Goal: Check status: Check status

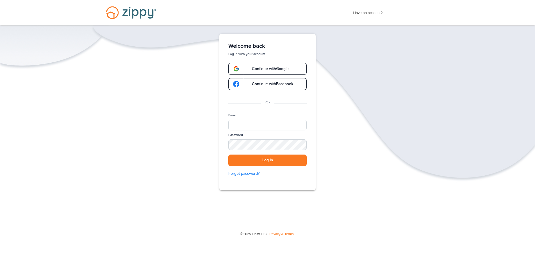
drag, startPoint x: 260, startPoint y: 70, endPoint x: 268, endPoint y: 71, distance: 7.3
click at [260, 70] on span "Continue with Google" at bounding box center [267, 69] width 42 height 4
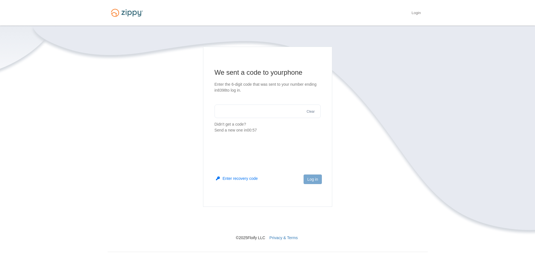
click at [276, 113] on input "text" at bounding box center [268, 110] width 106 height 13
type input "******"
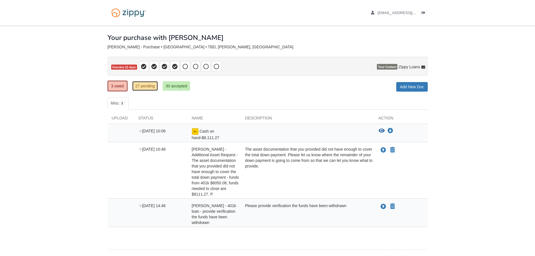
click at [143, 86] on link "27 pending" at bounding box center [145, 86] width 26 height 10
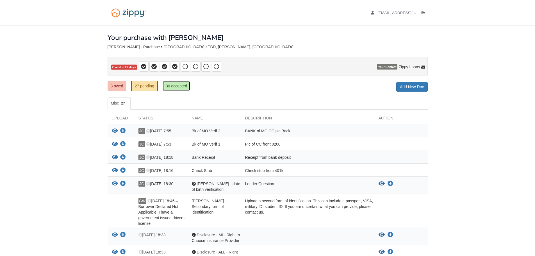
click at [179, 85] on link "30 accepted" at bounding box center [177, 86] width 28 height 10
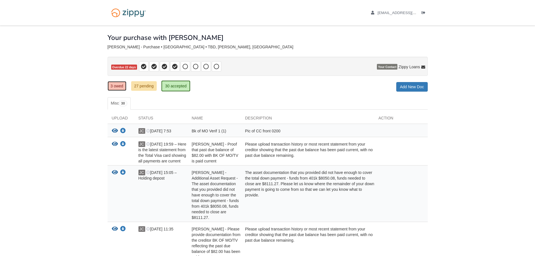
drag, startPoint x: 117, startPoint y: 83, endPoint x: 116, endPoint y: 90, distance: 7.1
click at [117, 83] on link "3 owed" at bounding box center [117, 86] width 19 height 10
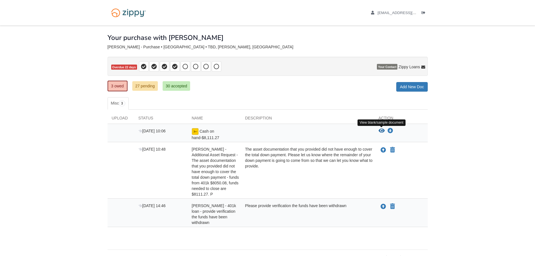
click at [380, 130] on icon "View Cash on hand-$8,111.27" at bounding box center [382, 131] width 6 height 6
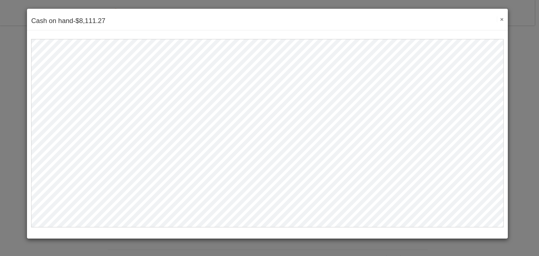
click at [503, 19] on button "×" at bounding box center [500, 19] width 6 height 6
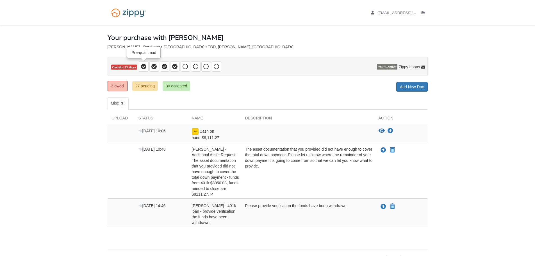
click at [144, 66] on icon at bounding box center [144, 67] width 6 height 6
click at [175, 88] on link "30 accepted" at bounding box center [177, 86] width 28 height 10
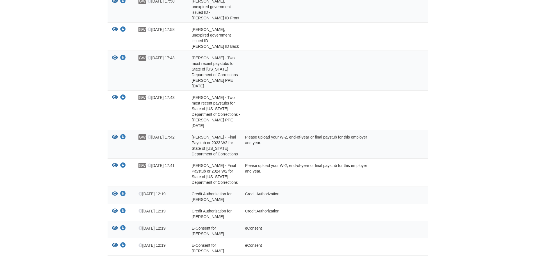
scroll to position [657, 0]
